Goal: Information Seeking & Learning: Learn about a topic

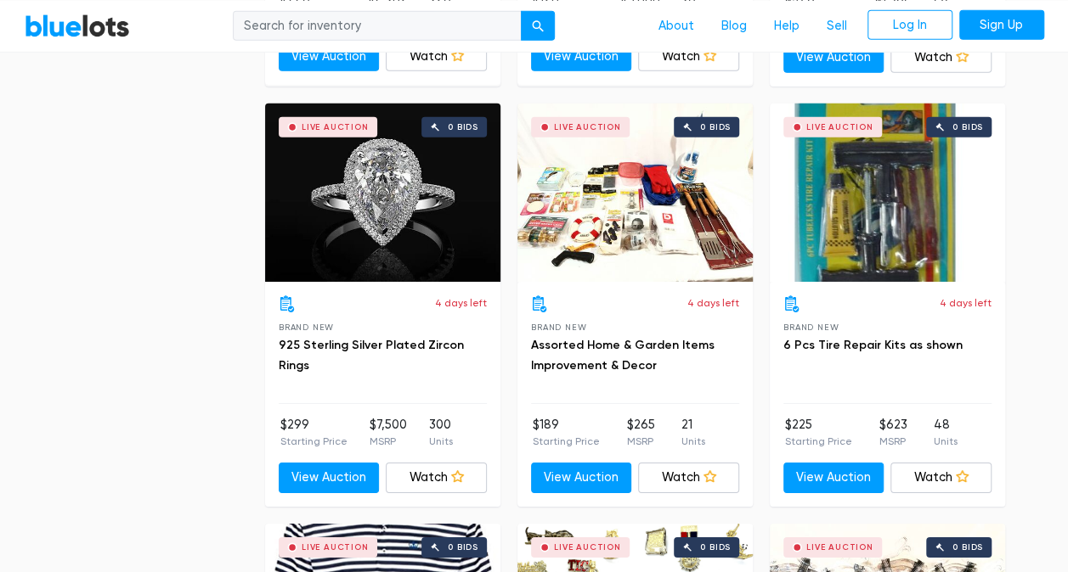
scroll to position [2592, 0]
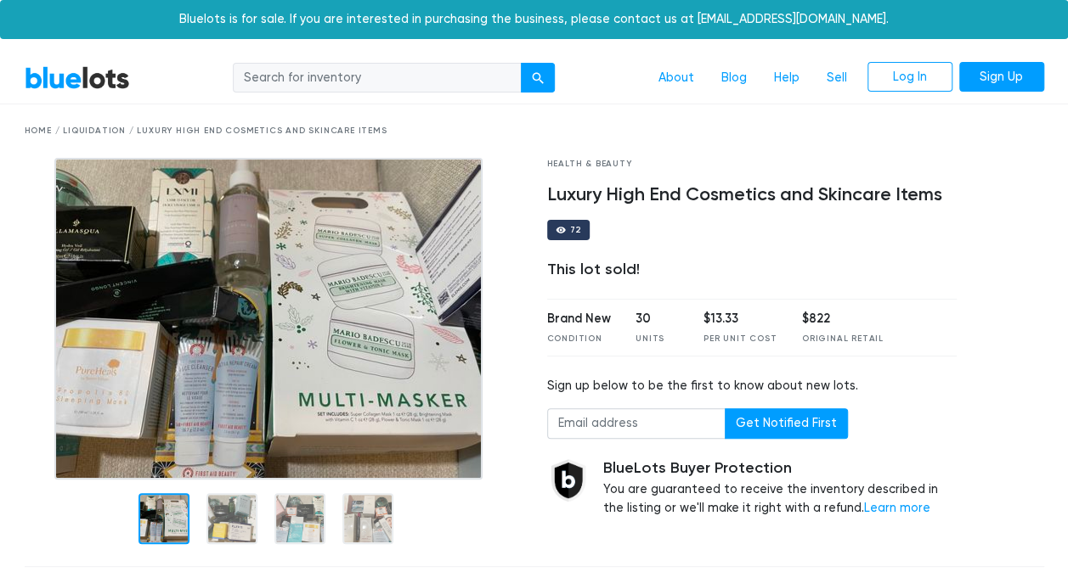
click at [100, 132] on div "Home / Liquidation / Luxury High End Cosmetics and Skincare Items" at bounding box center [534, 131] width 1019 height 13
click at [100, 158] on img at bounding box center [268, 319] width 428 height 322
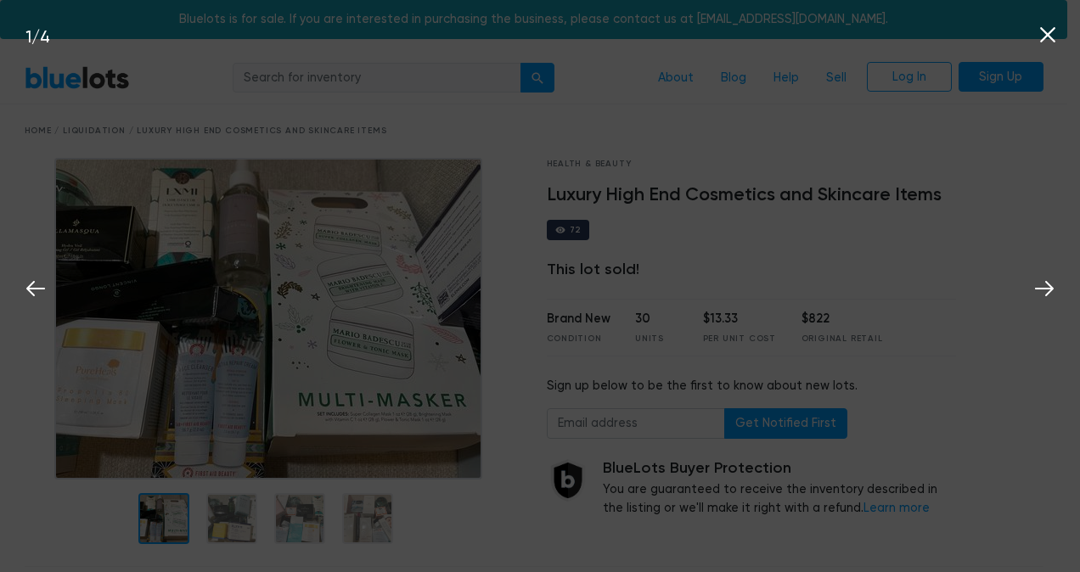
click at [109, 119] on div "1 / 4" at bounding box center [540, 286] width 1080 height 572
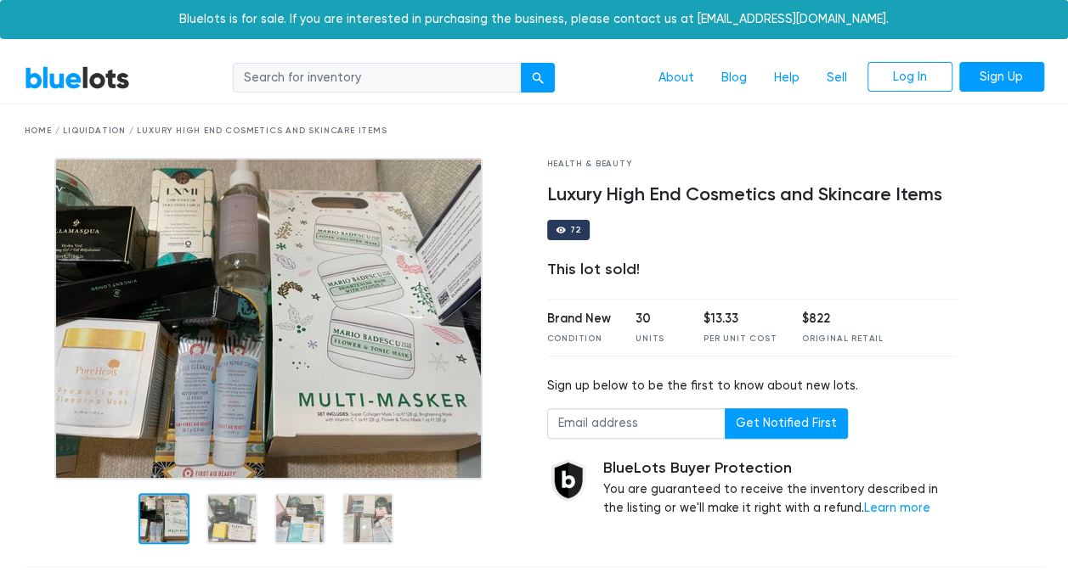
click at [94, 127] on div "Home / Liquidation / Luxury High End Cosmetics and Skincare Items" at bounding box center [534, 131] width 1019 height 13
click at [101, 83] on link "BlueLots" at bounding box center [77, 77] width 105 height 25
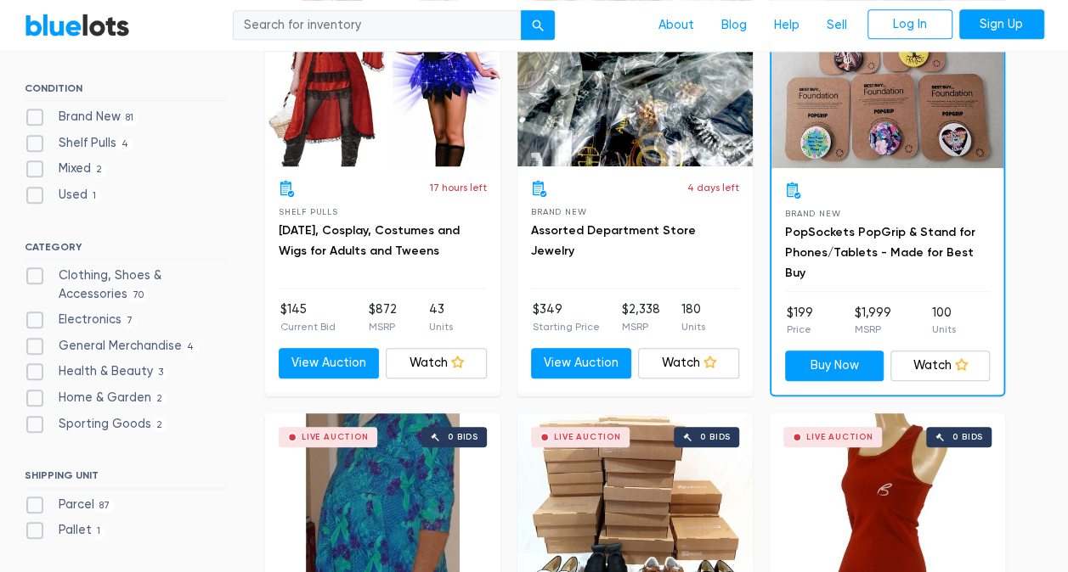
scroll to position [633, 0]
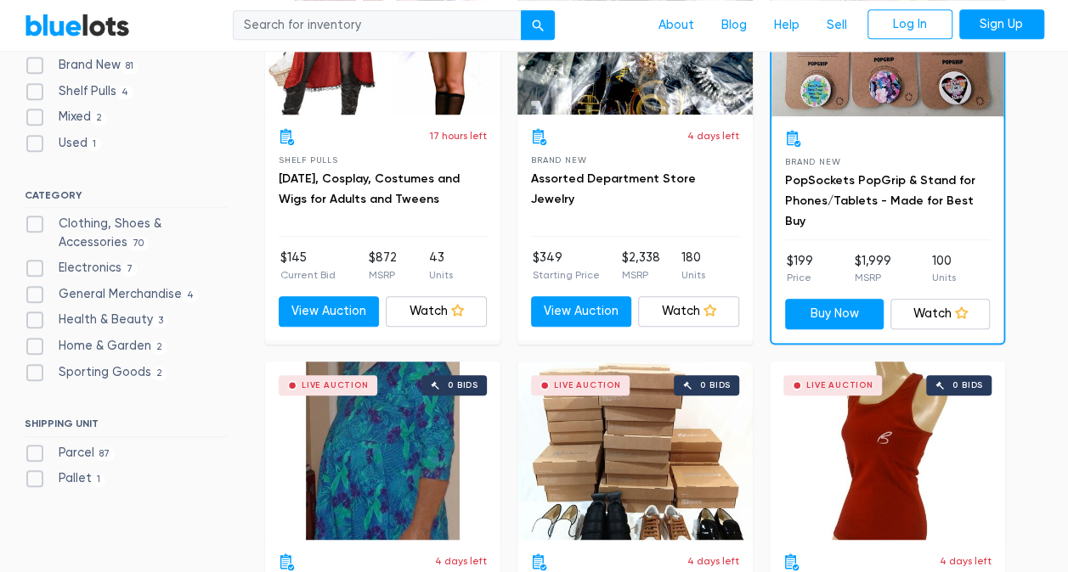
click at [34, 314] on label "Health & Beauty 3" at bounding box center [97, 320] width 144 height 19
click at [34, 314] on Beauty"] "Health & Beauty 3" at bounding box center [30, 316] width 11 height 11
checkbox Beauty"] "true"
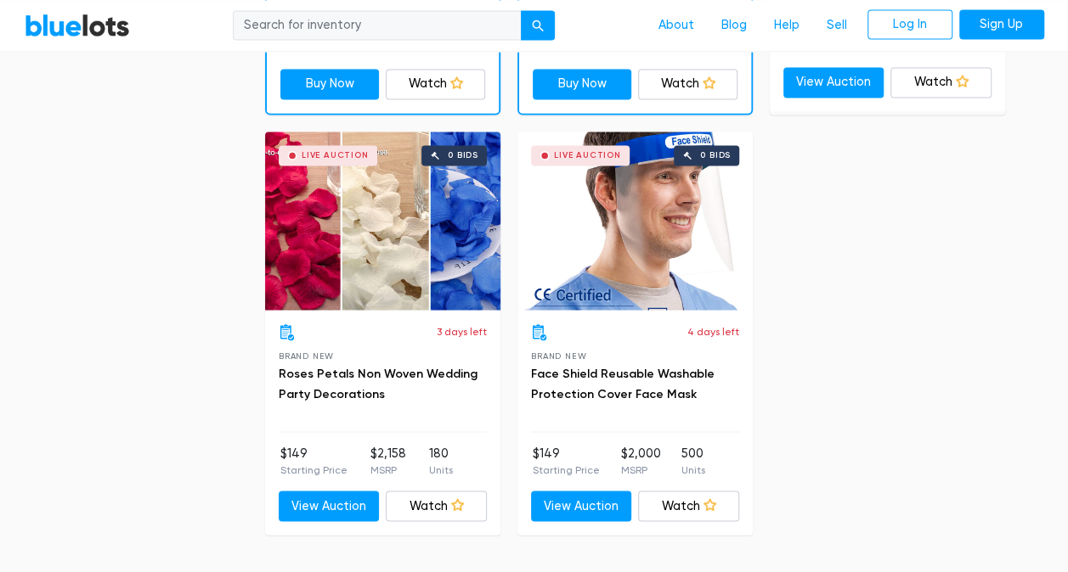
scroll to position [1288, 0]
